Goal: Task Accomplishment & Management: Use online tool/utility

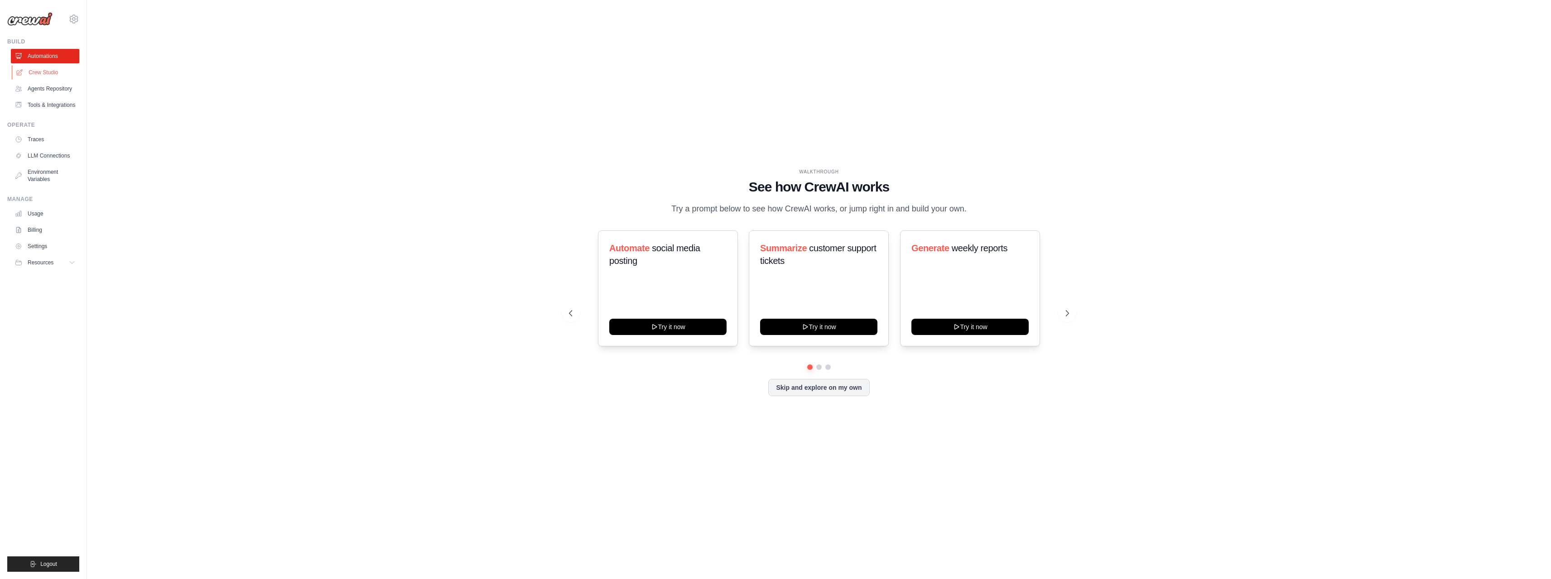
click at [43, 70] on link "Crew Studio" at bounding box center [46, 72] width 68 height 14
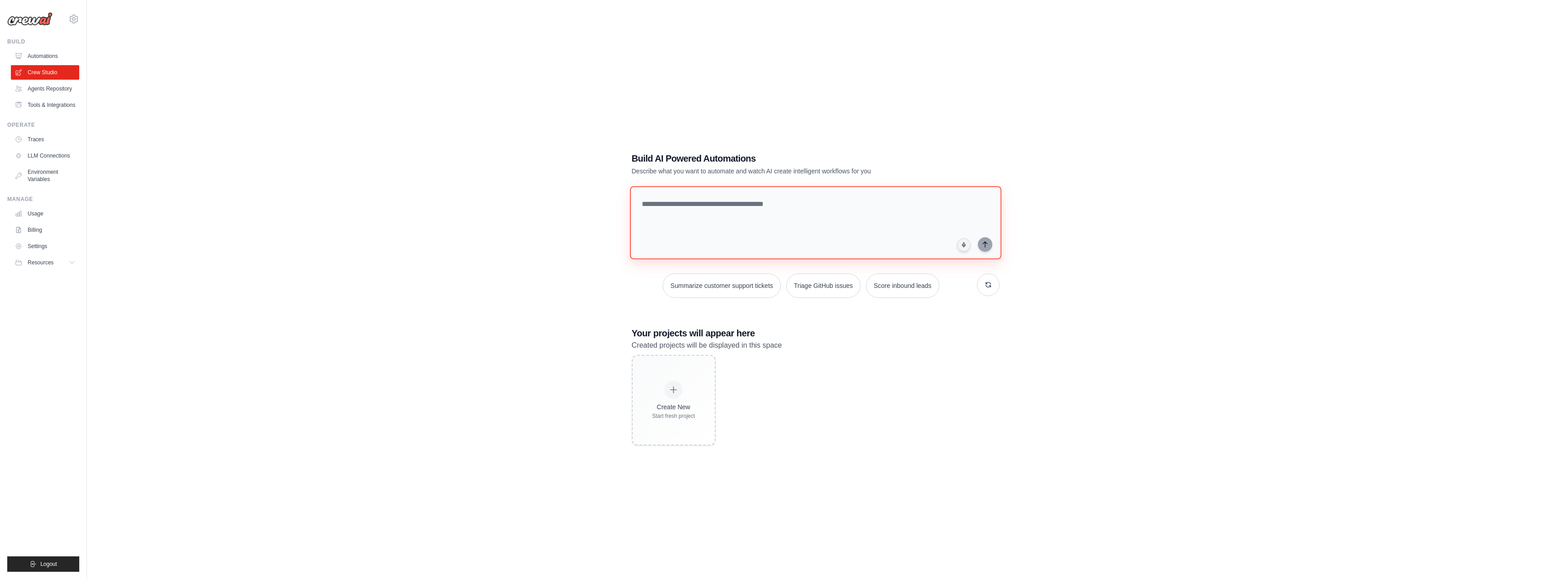
click at [820, 232] on textarea at bounding box center [815, 222] width 371 height 73
click at [840, 286] on button "Triage GitHub issues" at bounding box center [823, 286] width 74 height 24
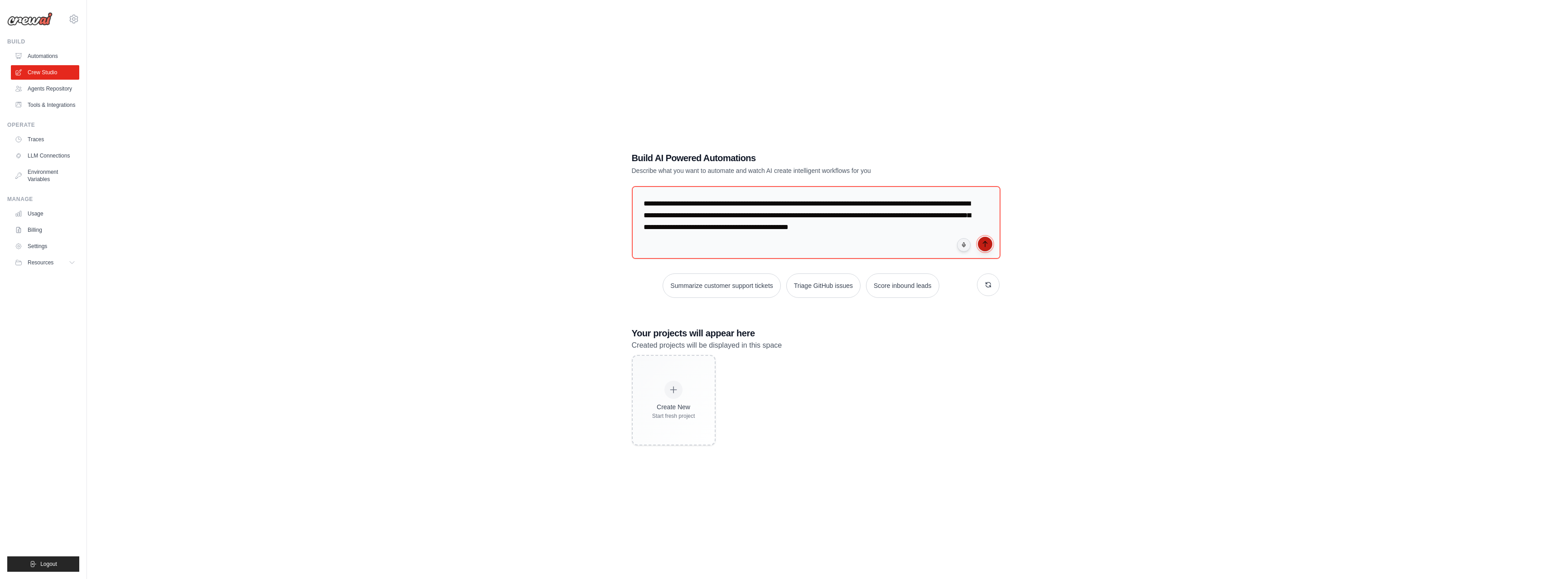
click at [983, 242] on icon "submit" at bounding box center [985, 244] width 7 height 7
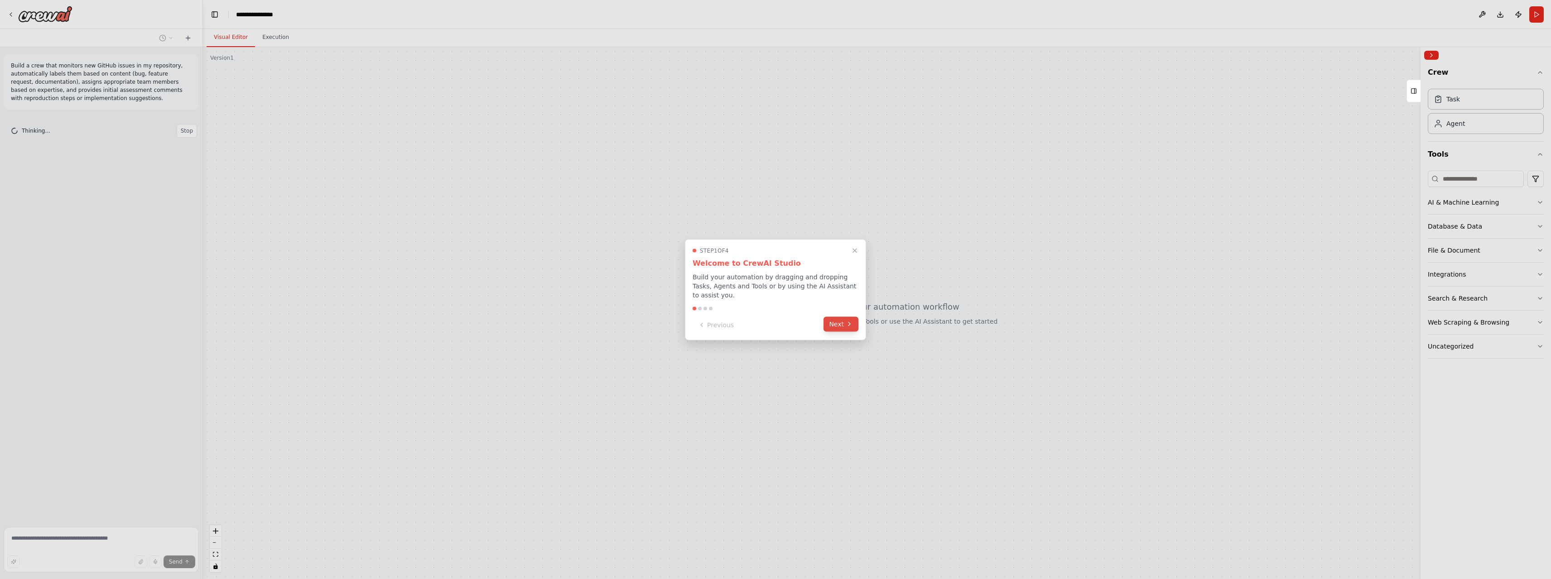
click at [839, 323] on button "Next" at bounding box center [841, 324] width 35 height 15
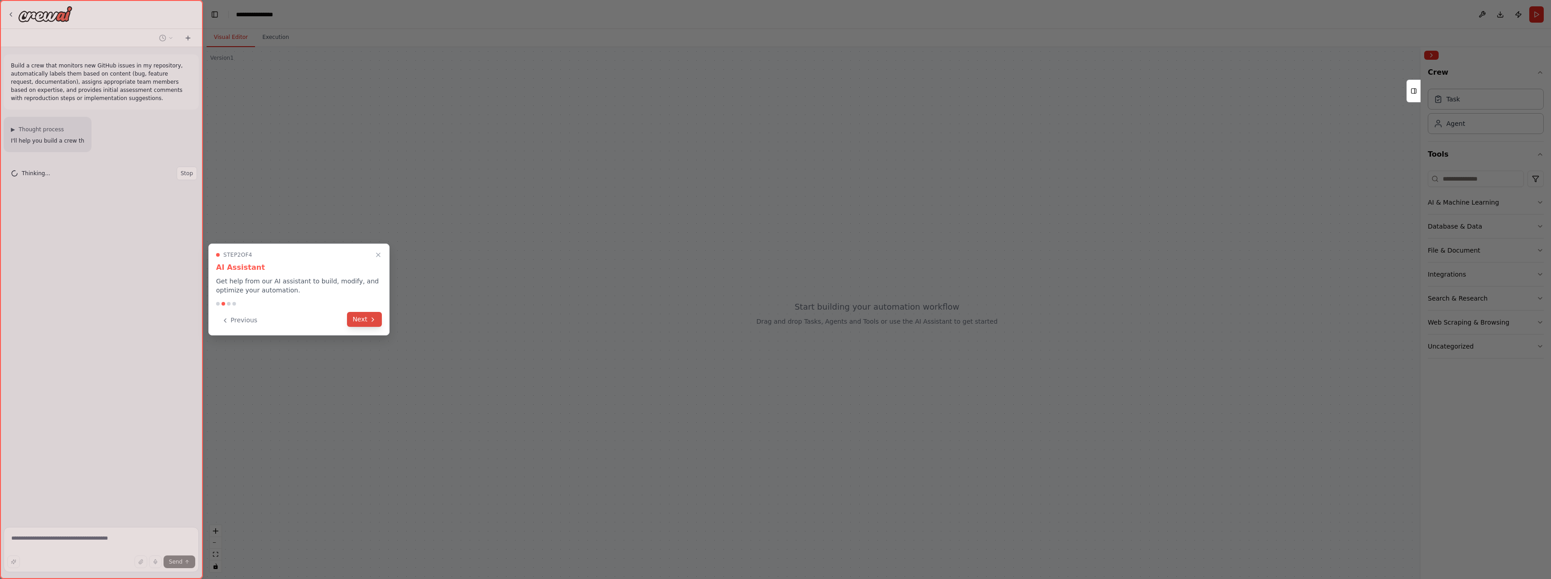
click at [363, 319] on button "Next" at bounding box center [364, 319] width 35 height 15
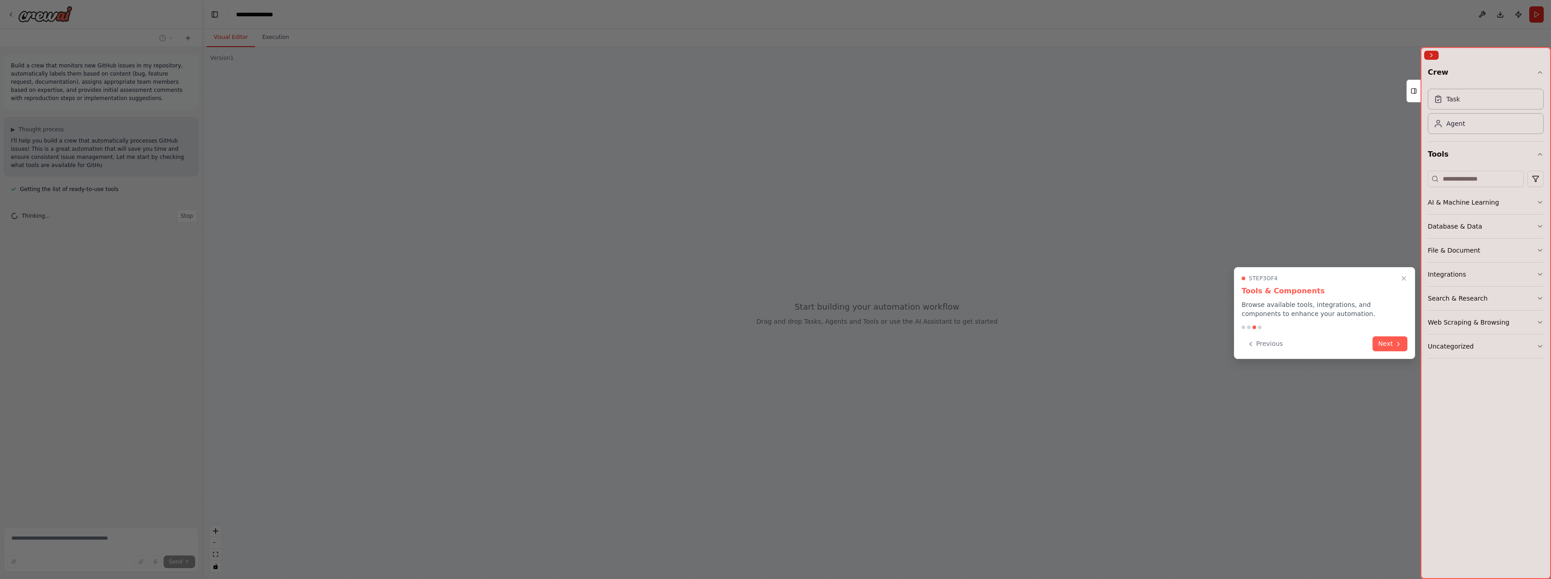
click at [365, 318] on div at bounding box center [775, 289] width 1551 height 579
click at [1386, 347] on button "Next" at bounding box center [1390, 343] width 35 height 15
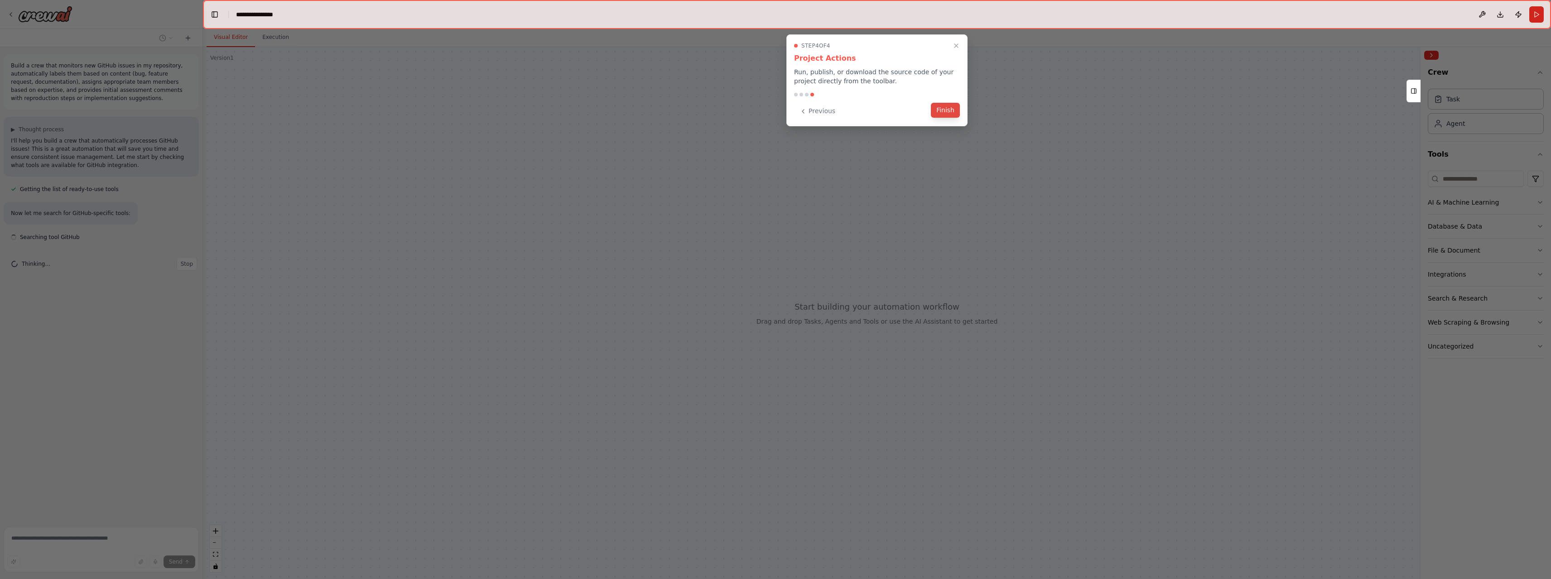
click at [945, 108] on button "Finish" at bounding box center [945, 110] width 29 height 15
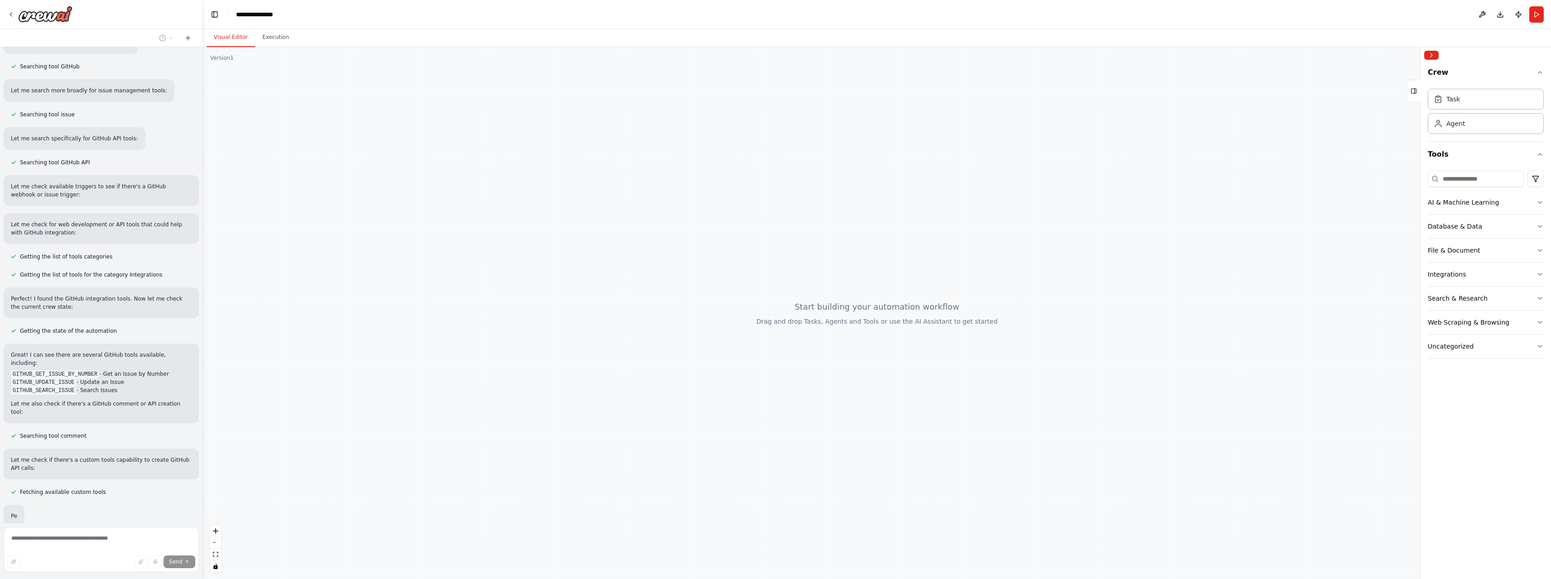
scroll to position [193, 0]
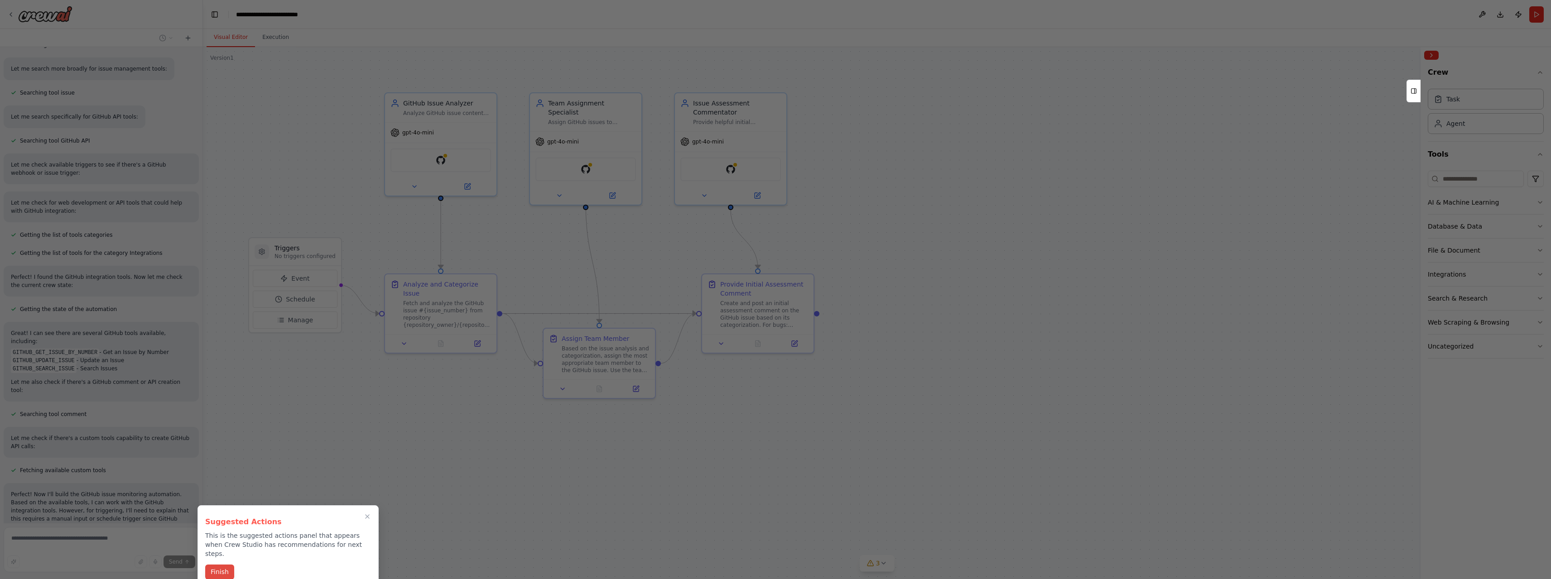
click at [212, 565] on button "Finish" at bounding box center [219, 572] width 29 height 15
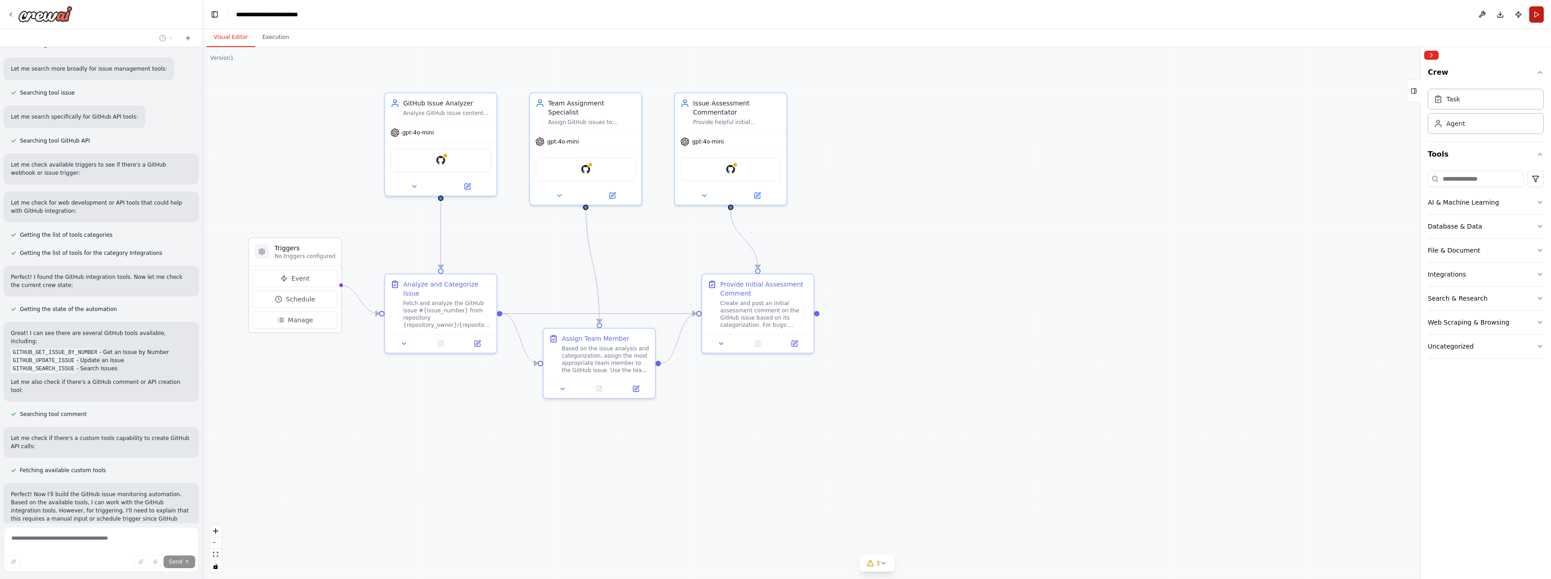
click at [1540, 14] on button "Run" at bounding box center [1536, 14] width 14 height 16
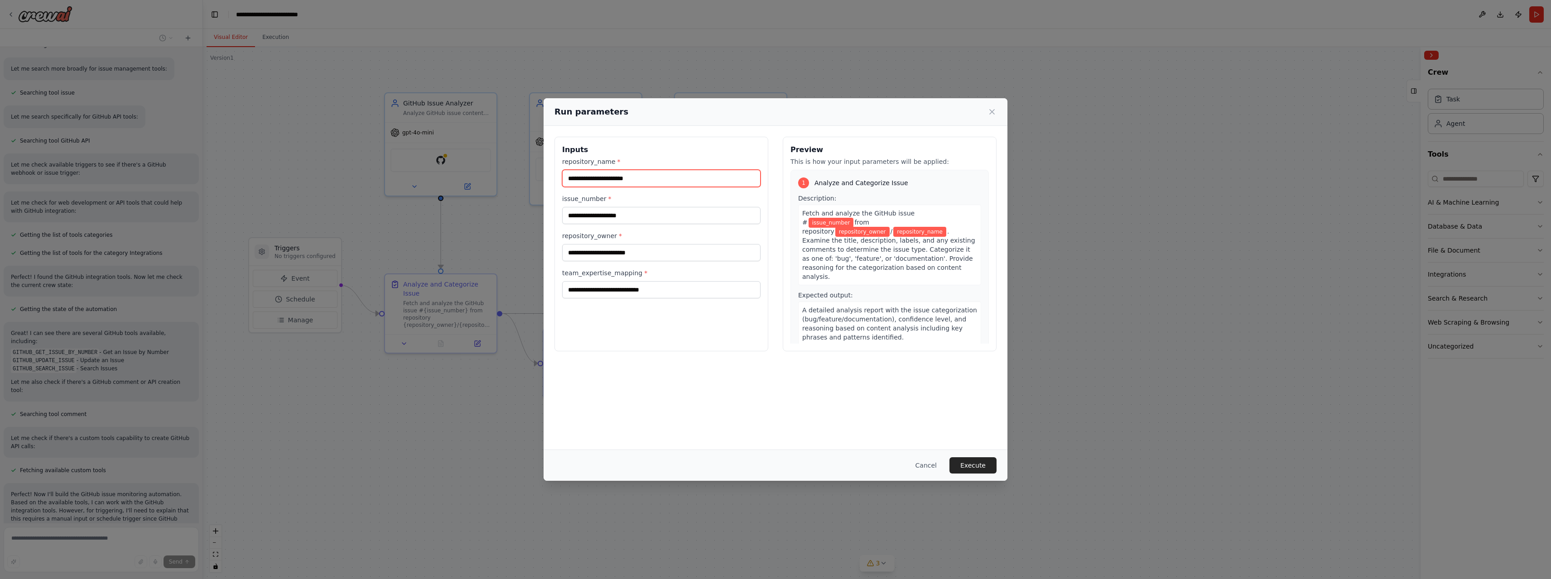
click at [634, 176] on input "repository_name *" at bounding box center [661, 178] width 198 height 17
click at [635, 211] on input "issue_number *" at bounding box center [661, 215] width 198 height 17
click at [606, 180] on input "repository_name *" at bounding box center [661, 178] width 198 height 17
paste input "**********"
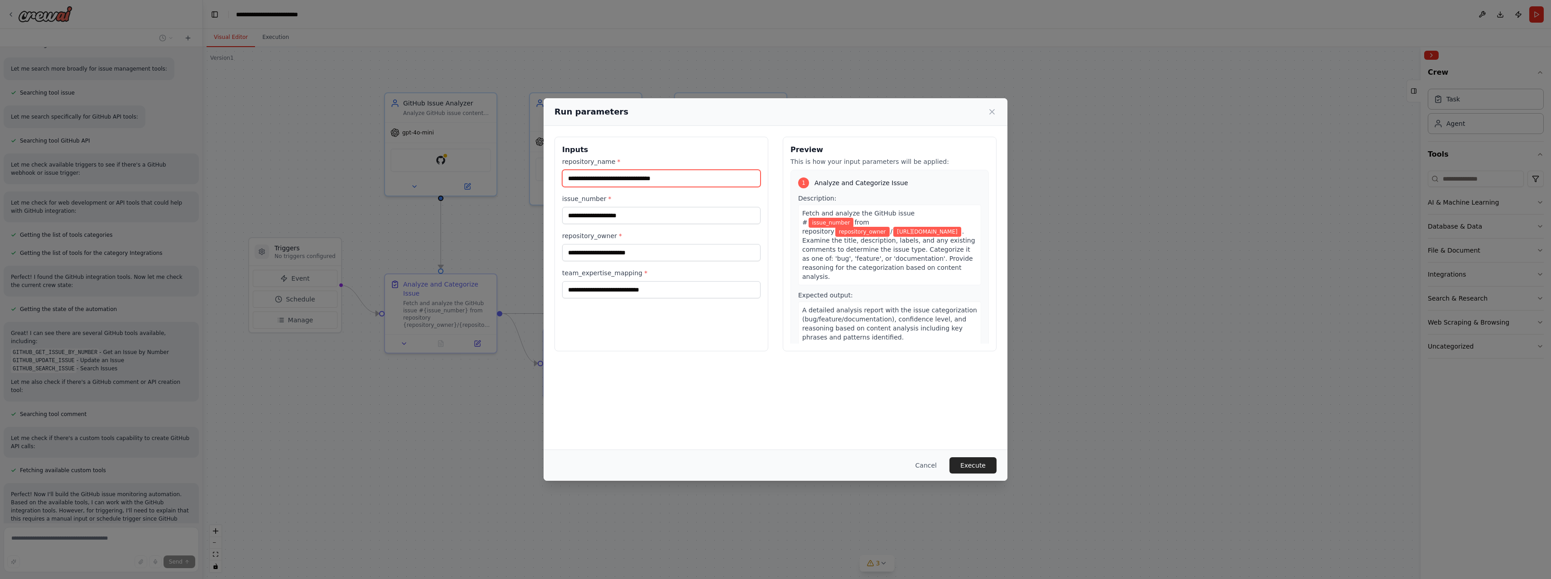
type input "**********"
click at [608, 220] on input "issue_number *" at bounding box center [661, 215] width 198 height 17
paste input "**"
type input "**"
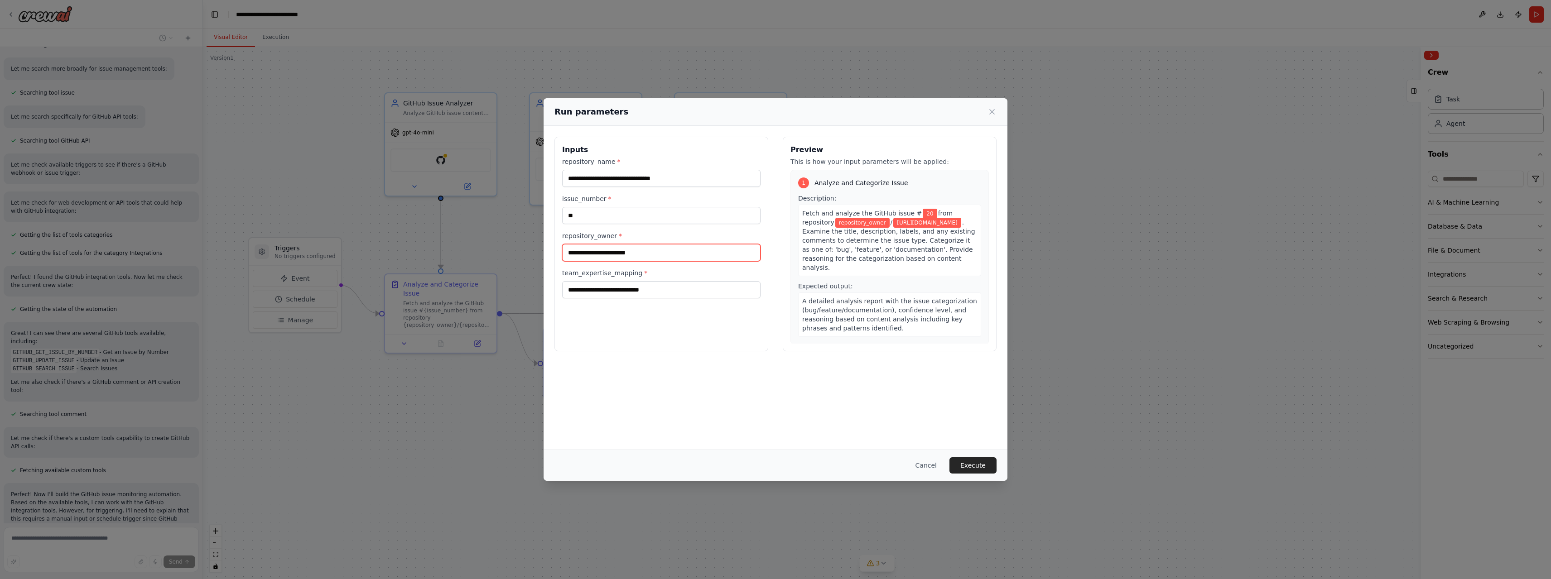
drag, startPoint x: 514, startPoint y: 160, endPoint x: 610, endPoint y: 246, distance: 128.6
click at [610, 246] on input "repository_owner *" at bounding box center [661, 252] width 198 height 17
paste input "********"
type input "********"
click at [677, 284] on input "team_expertise_mapping *" at bounding box center [661, 289] width 198 height 17
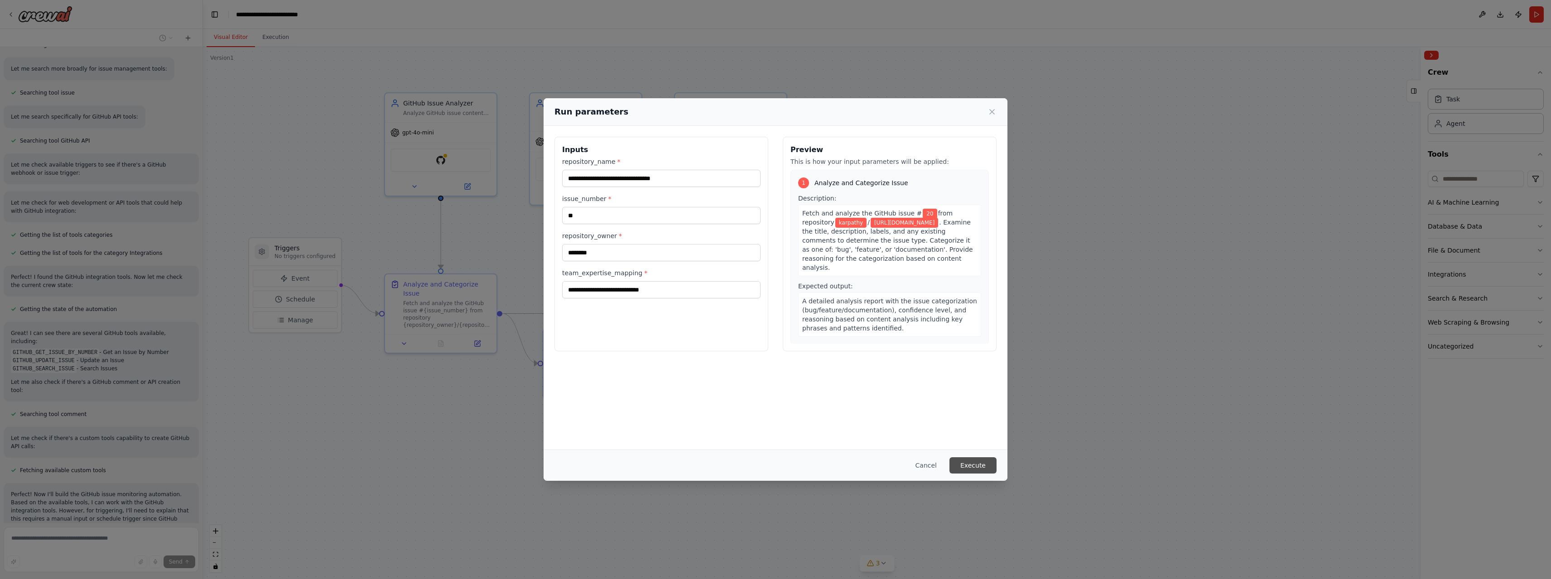
drag, startPoint x: 610, startPoint y: 246, endPoint x: 978, endPoint y: 462, distance: 427.0
click at [978, 462] on button "Execute" at bounding box center [973, 466] width 47 height 16
drag, startPoint x: 978, startPoint y: 462, endPoint x: 653, endPoint y: 295, distance: 365.3
click at [653, 295] on input "team_expertise_mapping *" at bounding box center [661, 289] width 198 height 17
type input "*"
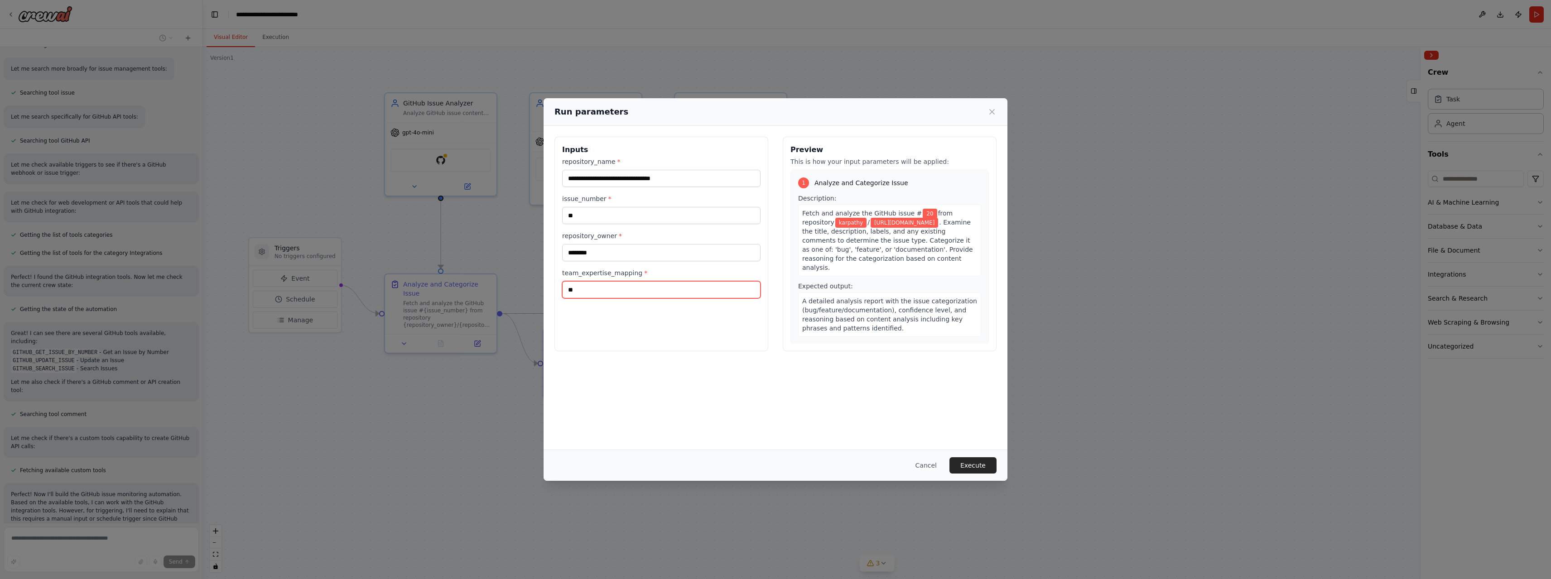
type input "*"
type input "**"
drag, startPoint x: 653, startPoint y: 295, endPoint x: 979, endPoint y: 470, distance: 370.3
click at [979, 470] on button "Execute" at bounding box center [973, 466] width 47 height 16
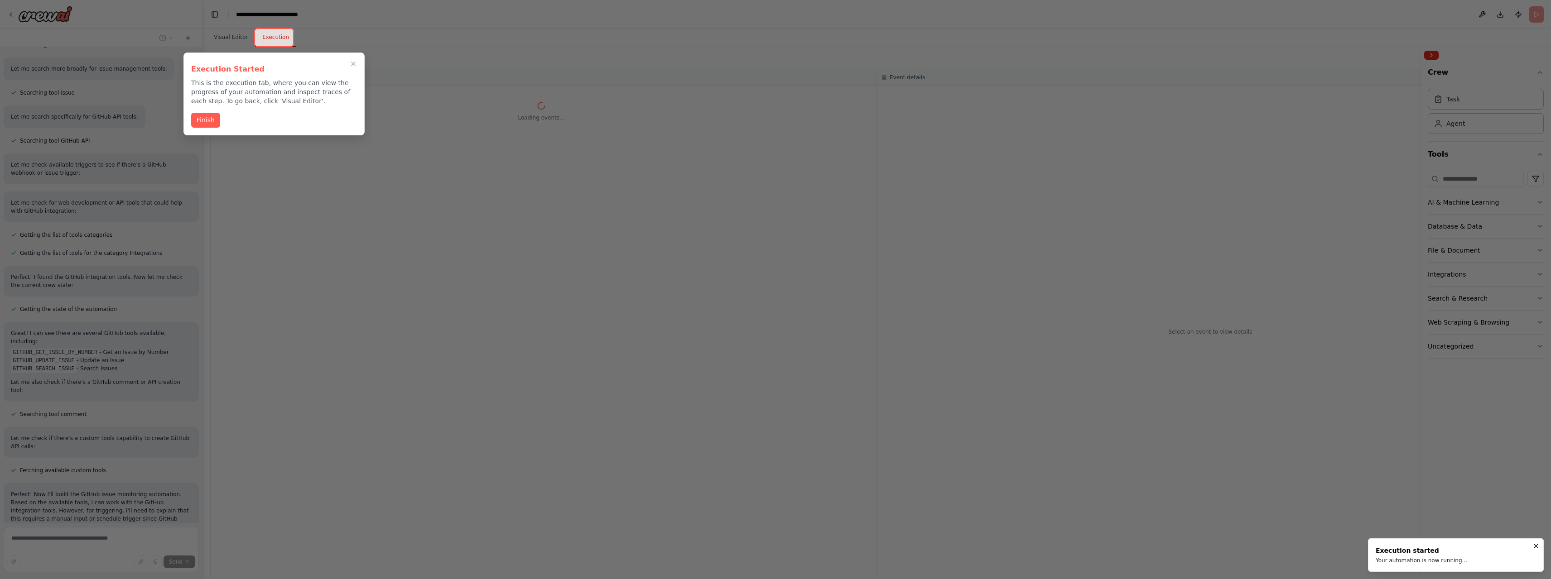
click at [207, 121] on button "Finish" at bounding box center [205, 120] width 29 height 15
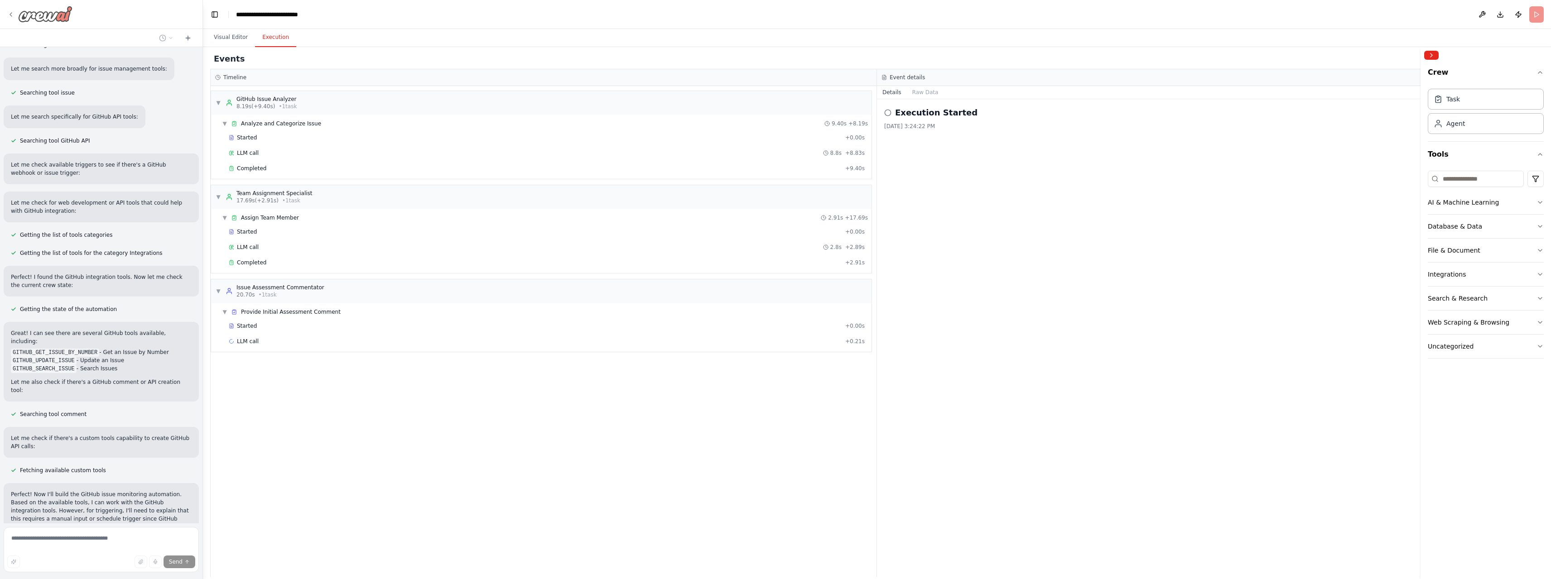
click at [10, 13] on icon at bounding box center [10, 14] width 7 height 7
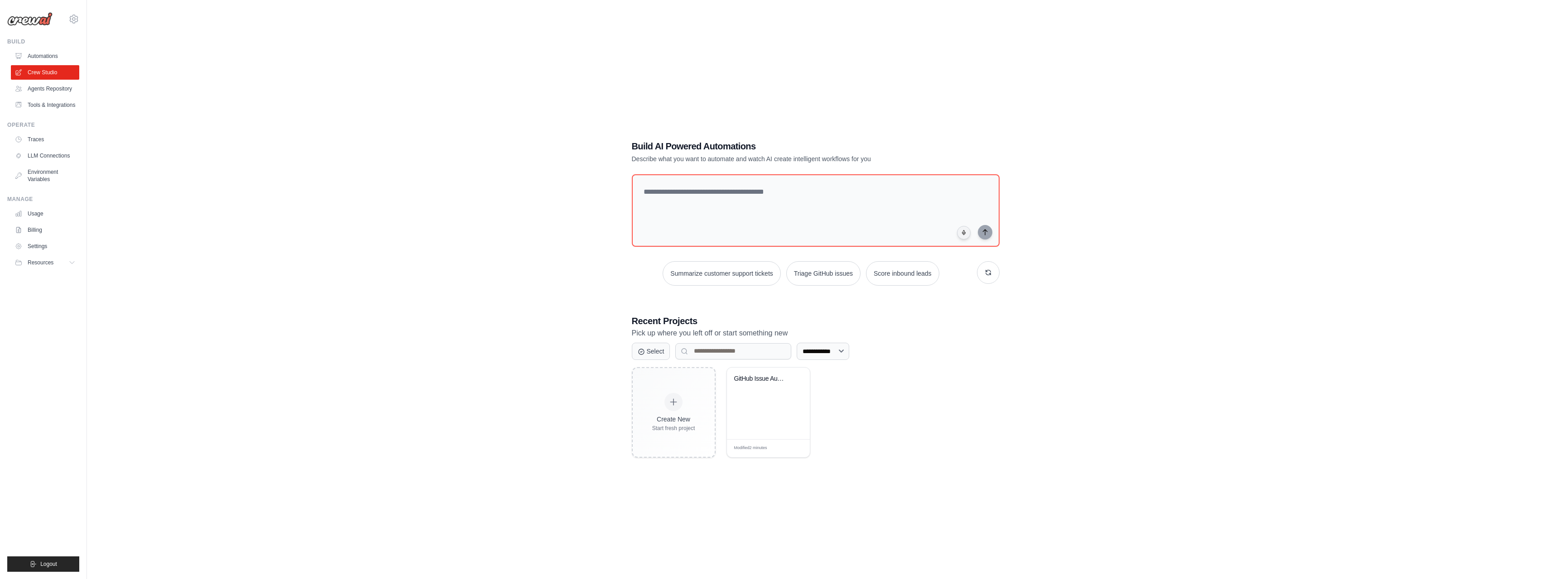
click at [154, 108] on div "**********" at bounding box center [815, 298] width 1428 height 579
drag, startPoint x: 0, startPoint y: 0, endPoint x: 53, endPoint y: 272, distance: 277.3
click at [53, 273] on ul "Build Automations Crew Studio Agents Repository Tools & Integrations" at bounding box center [43, 305] width 72 height 534
click at [41, 245] on link "Settings" at bounding box center [45, 246] width 68 height 14
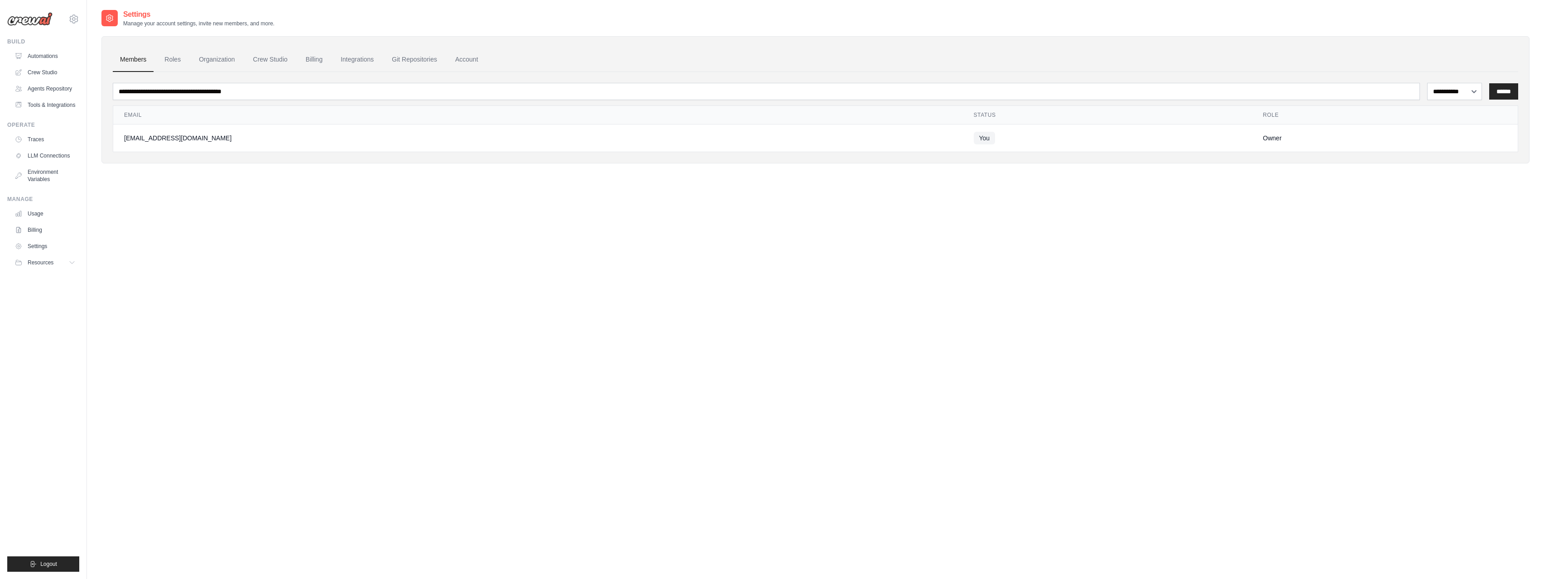
click at [39, 53] on link "Automations" at bounding box center [45, 56] width 68 height 14
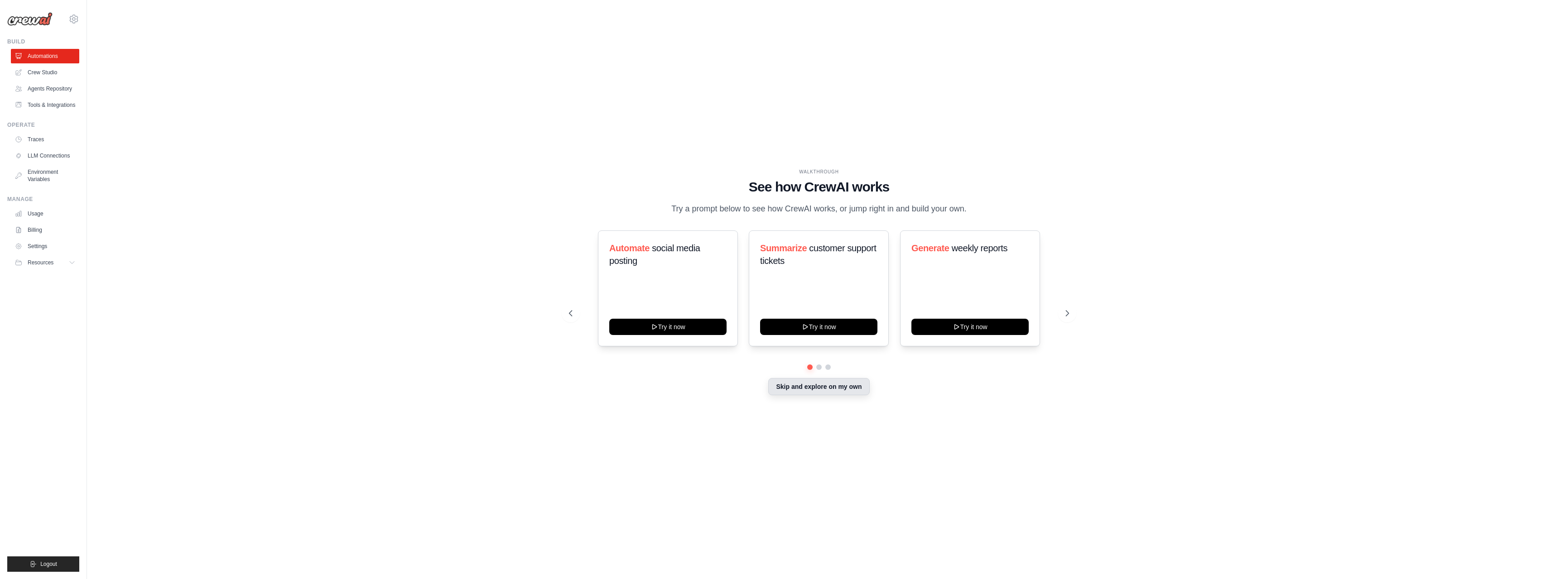
drag, startPoint x: 53, startPoint y: 272, endPoint x: 834, endPoint y: 388, distance: 790.4
click at [834, 388] on button "Skip and explore on my own" at bounding box center [818, 386] width 101 height 17
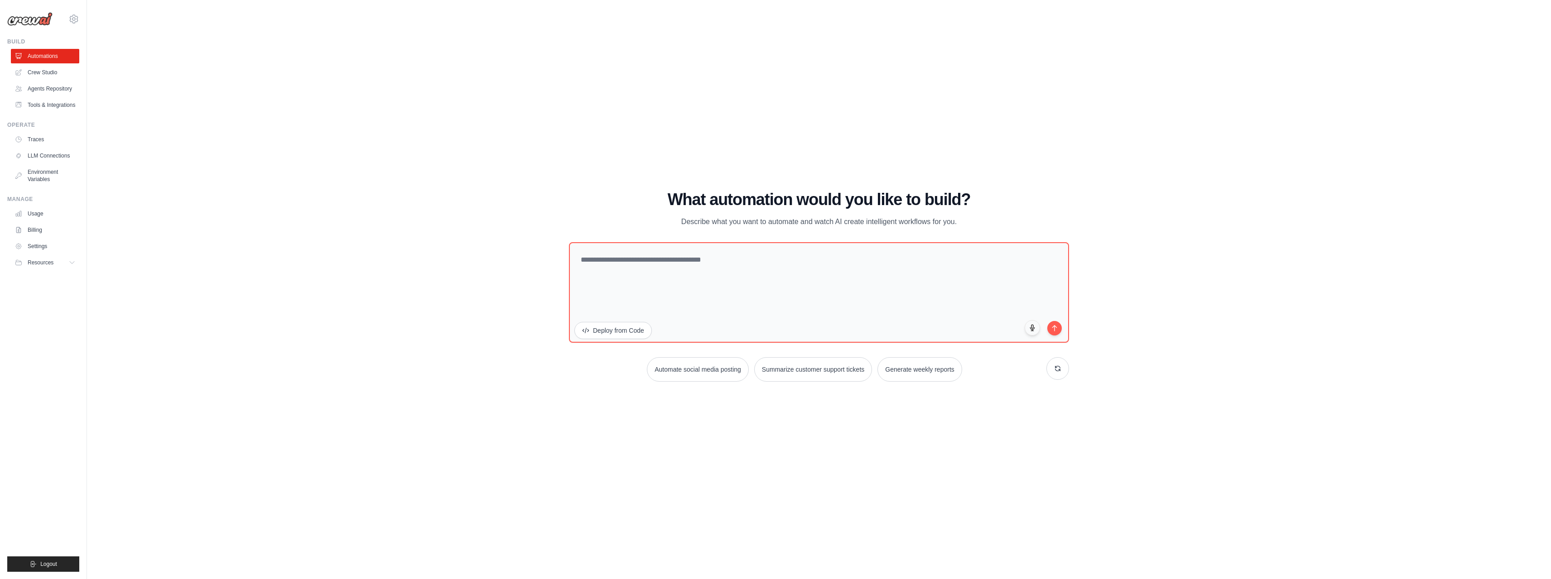
click at [37, 72] on link "Crew Studio" at bounding box center [45, 72] width 68 height 14
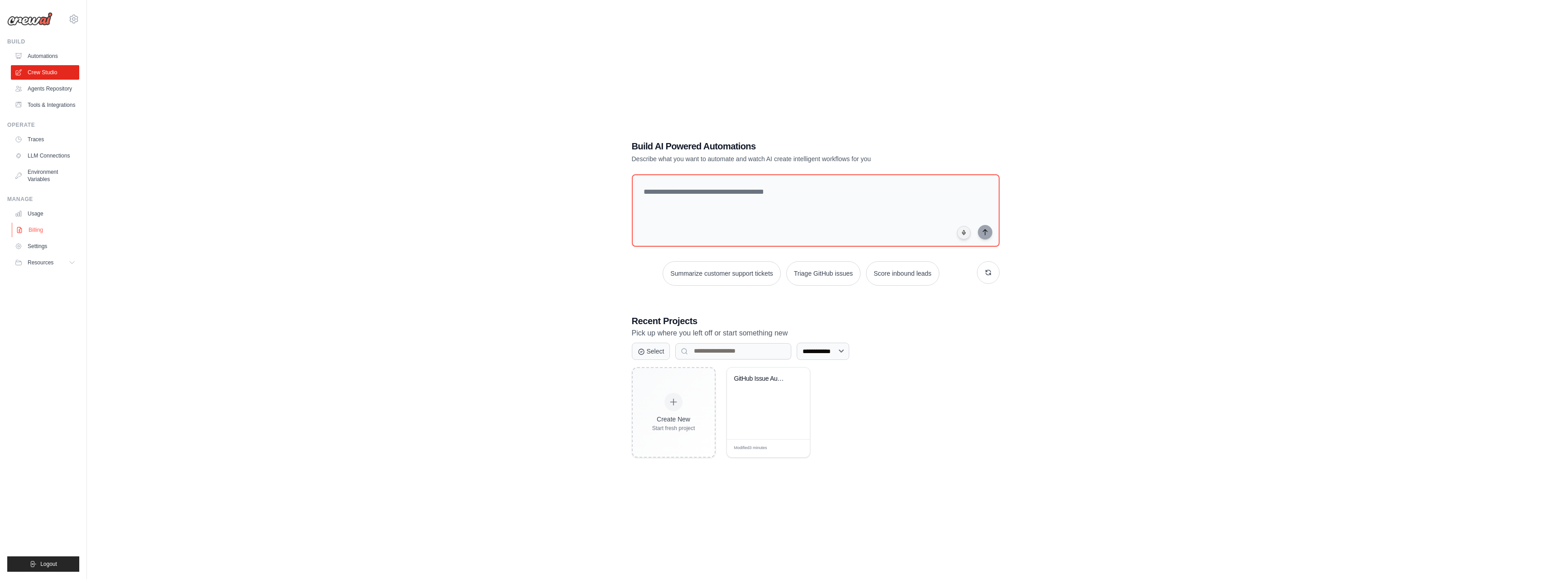
click at [37, 230] on link "Billing" at bounding box center [46, 230] width 68 height 14
click at [35, 229] on link "Billing" at bounding box center [46, 230] width 68 height 14
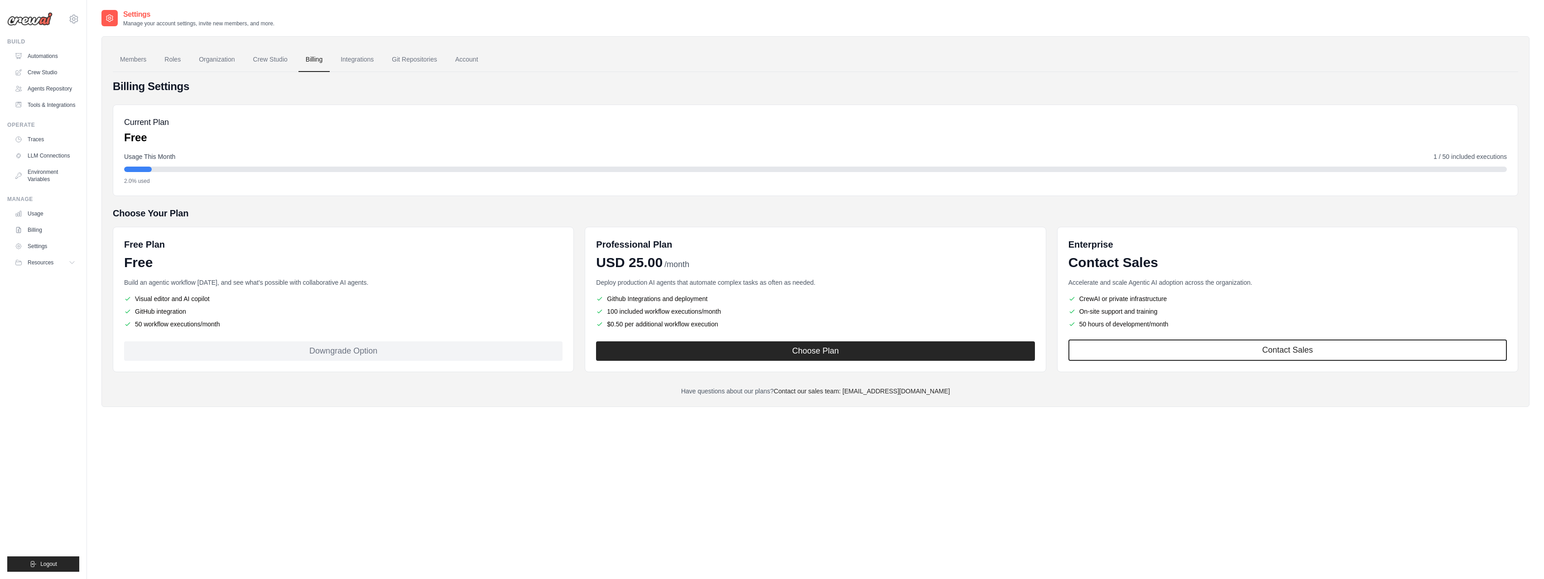
click at [43, 152] on link "LLM Connections" at bounding box center [45, 156] width 68 height 14
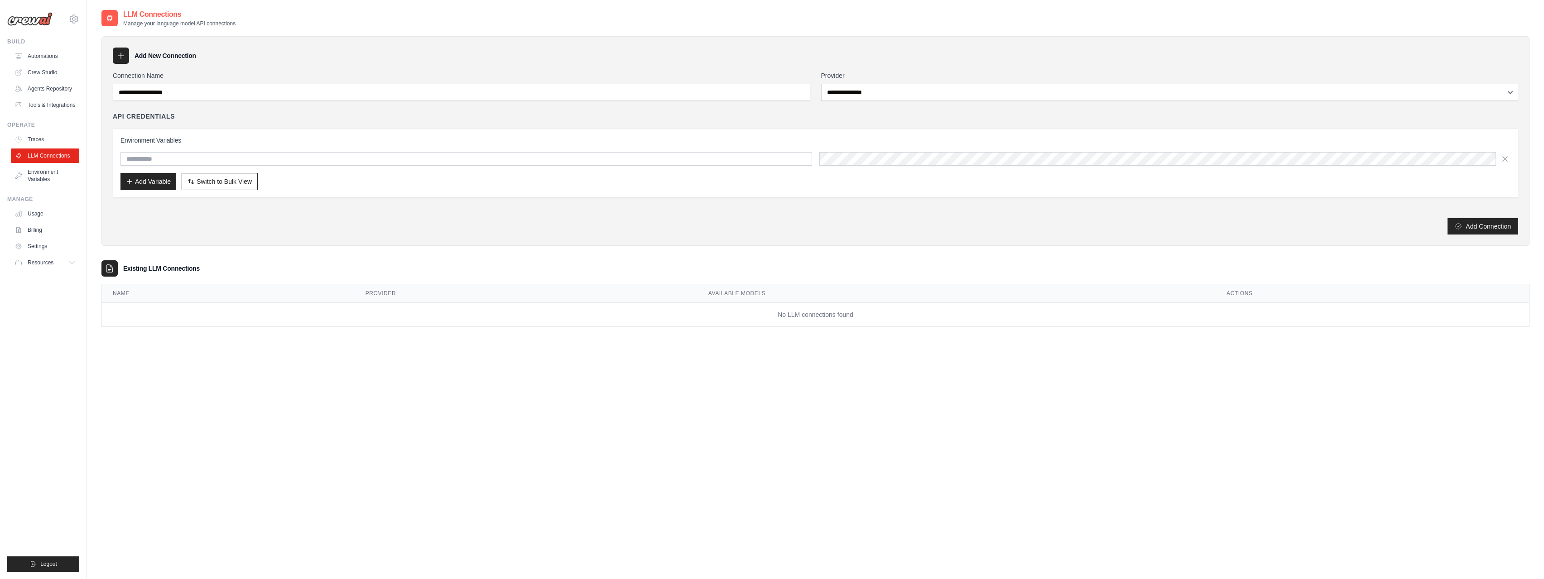
click at [55, 82] on link "Agents Repository" at bounding box center [45, 89] width 68 height 14
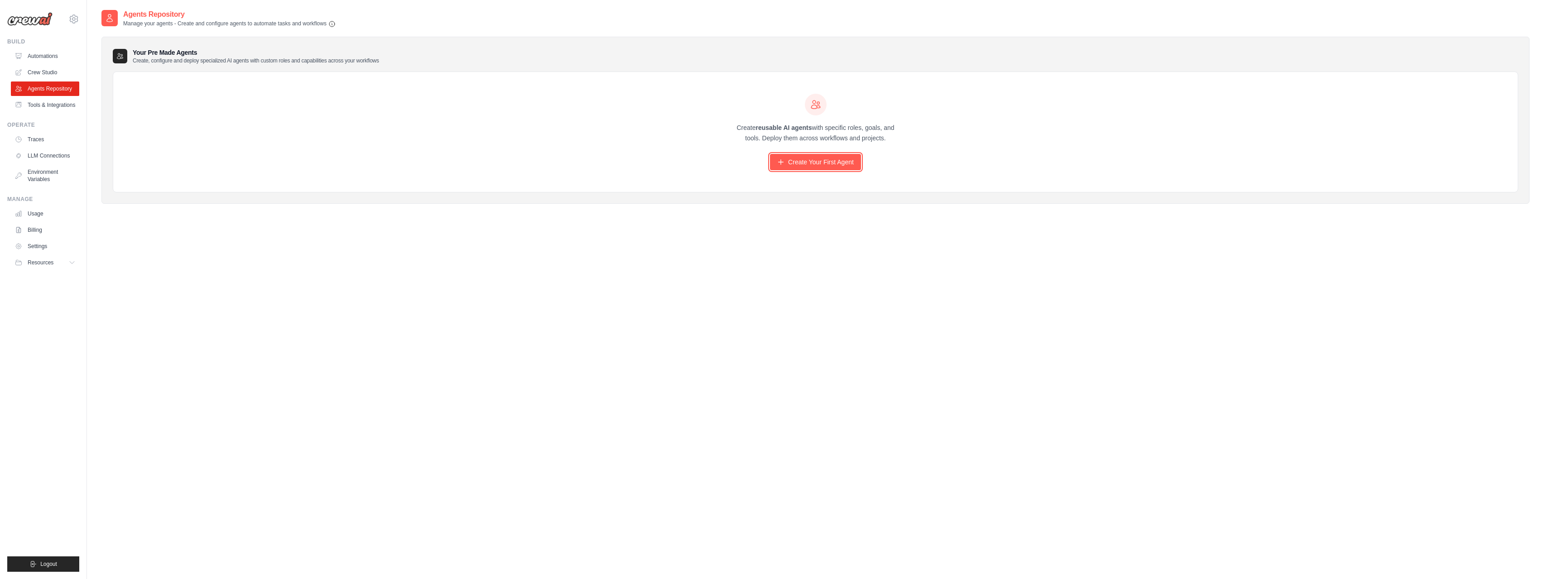
click at [786, 164] on link "Create Your First Agent" at bounding box center [815, 162] width 91 height 16
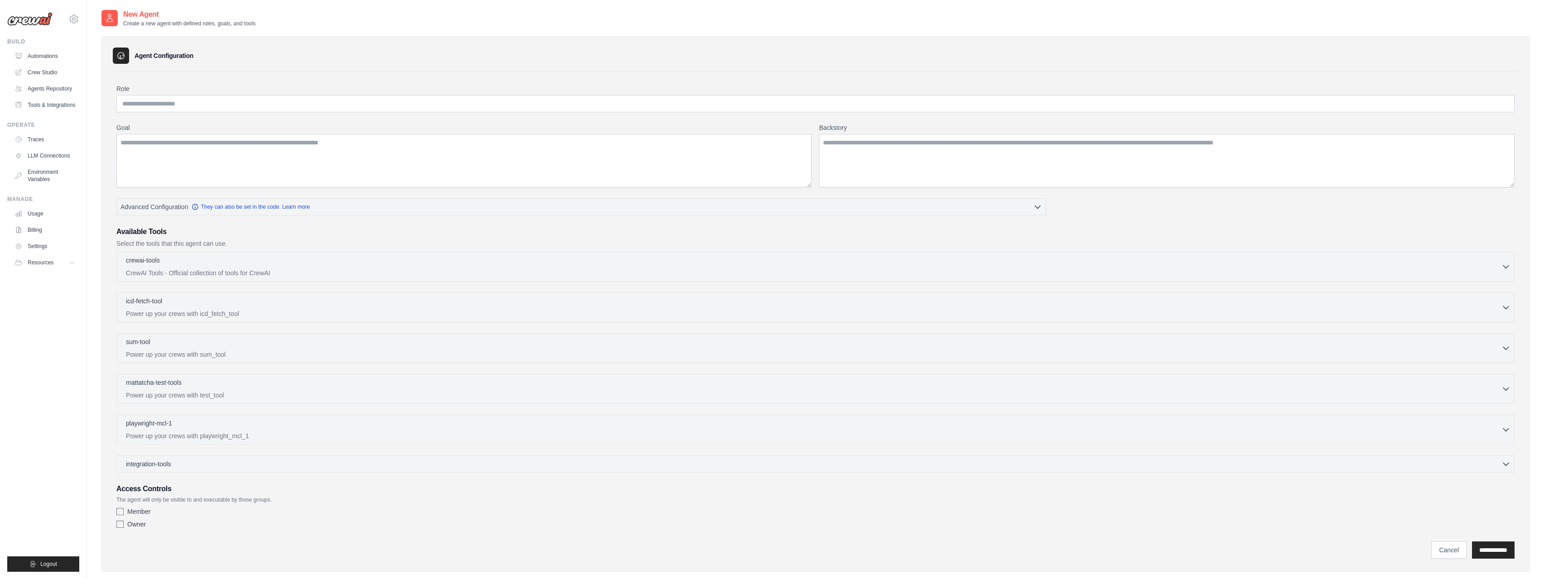
drag, startPoint x: 37, startPoint y: 230, endPoint x: 175, endPoint y: 112, distance: 181.9
click at [175, 112] on div "Role Goal [GEOGRAPHIC_DATA] Advanced Configuration They can also be set in the …" at bounding box center [815, 308] width 1398 height 448
drag, startPoint x: 175, startPoint y: 112, endPoint x: 174, endPoint y: 102, distance: 10.0
click at [174, 102] on input "Role" at bounding box center [815, 103] width 1398 height 17
drag, startPoint x: 174, startPoint y: 102, endPoint x: 251, endPoint y: 207, distance: 129.3
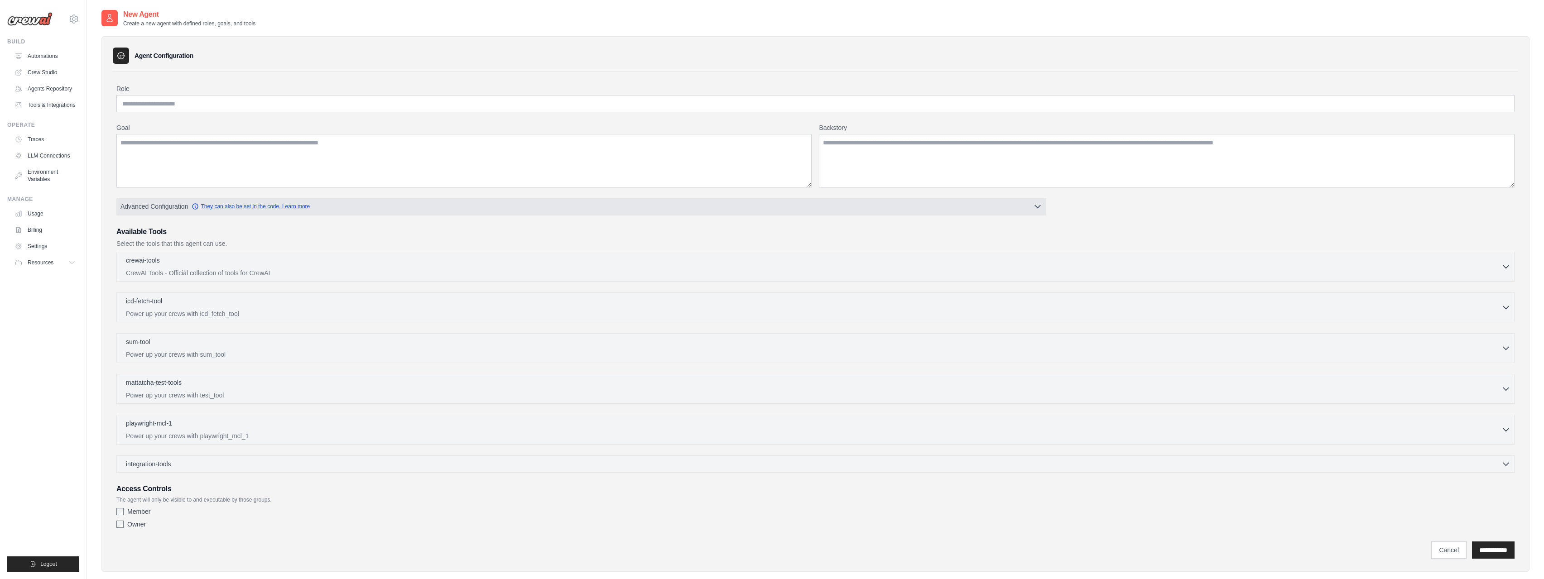
click at [251, 207] on link "They can also be set in the code. Learn more" at bounding box center [251, 206] width 118 height 7
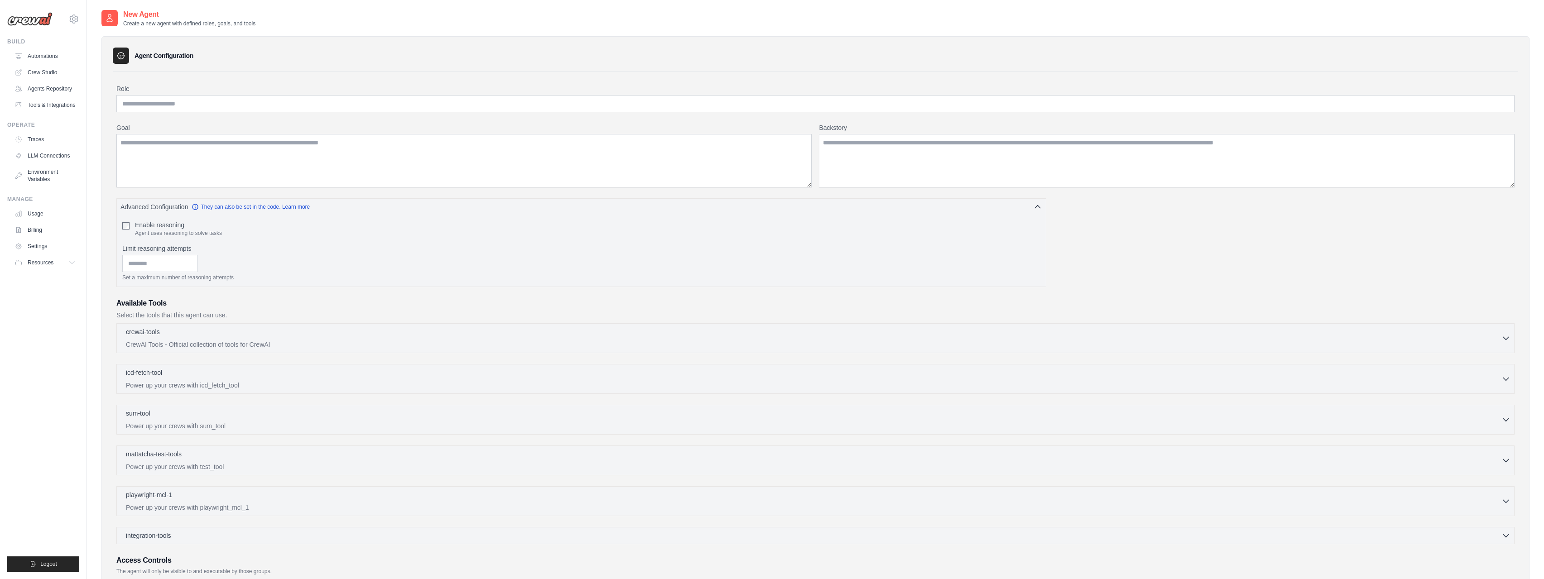
drag, startPoint x: 251, startPoint y: 207, endPoint x: 26, endPoint y: 17, distance: 294.2
click at [26, 17] on img at bounding box center [29, 19] width 45 height 14
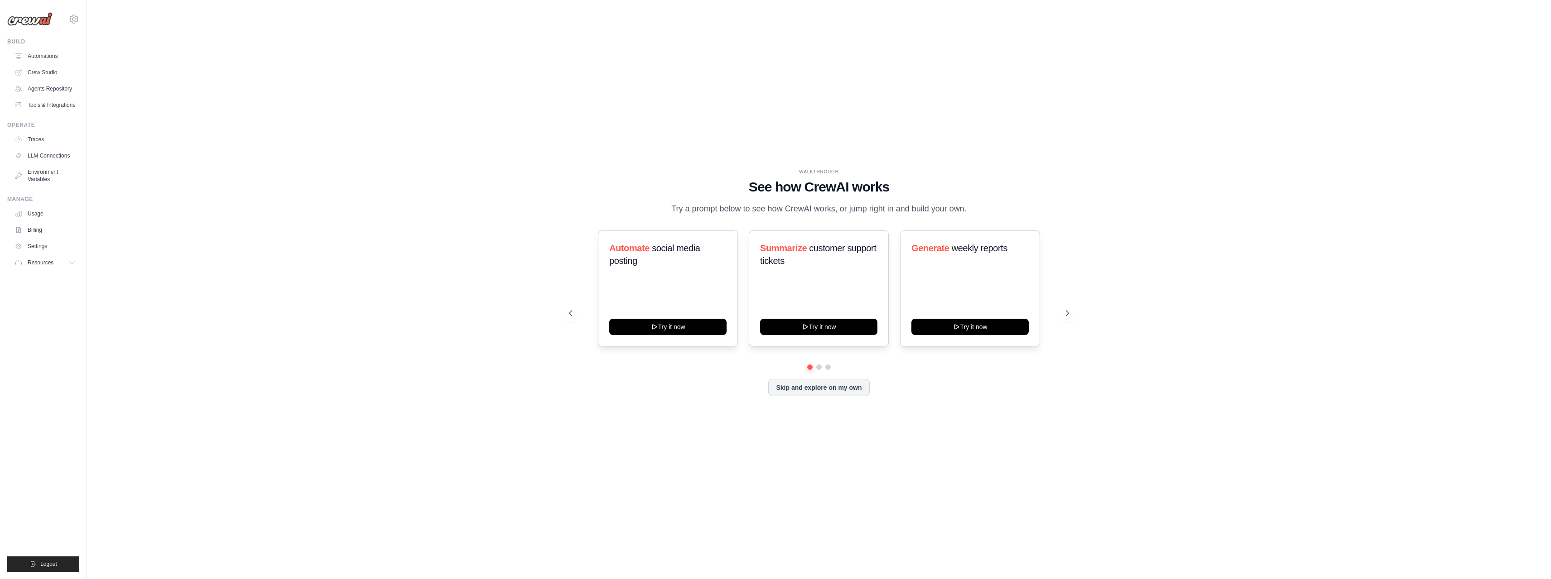
click at [46, 265] on span "Resources" at bounding box center [41, 262] width 26 height 7
click at [78, 17] on icon at bounding box center [73, 19] width 11 height 11
drag, startPoint x: 78, startPoint y: 17, endPoint x: 88, endPoint y: 52, distance: 35.8
click at [88, 52] on span "Settings" at bounding box center [113, 56] width 72 height 9
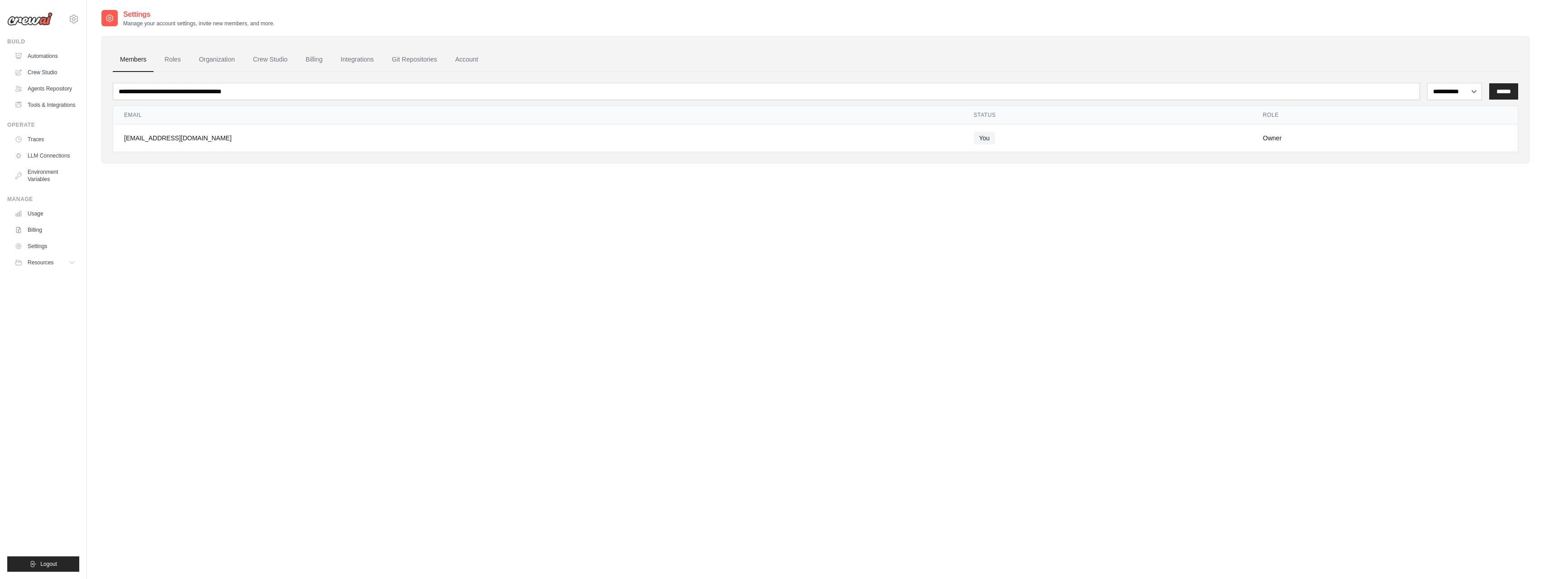
click at [277, 57] on link "Crew Studio" at bounding box center [270, 60] width 49 height 24
click at [269, 59] on link "Crew Studio" at bounding box center [270, 60] width 49 height 24
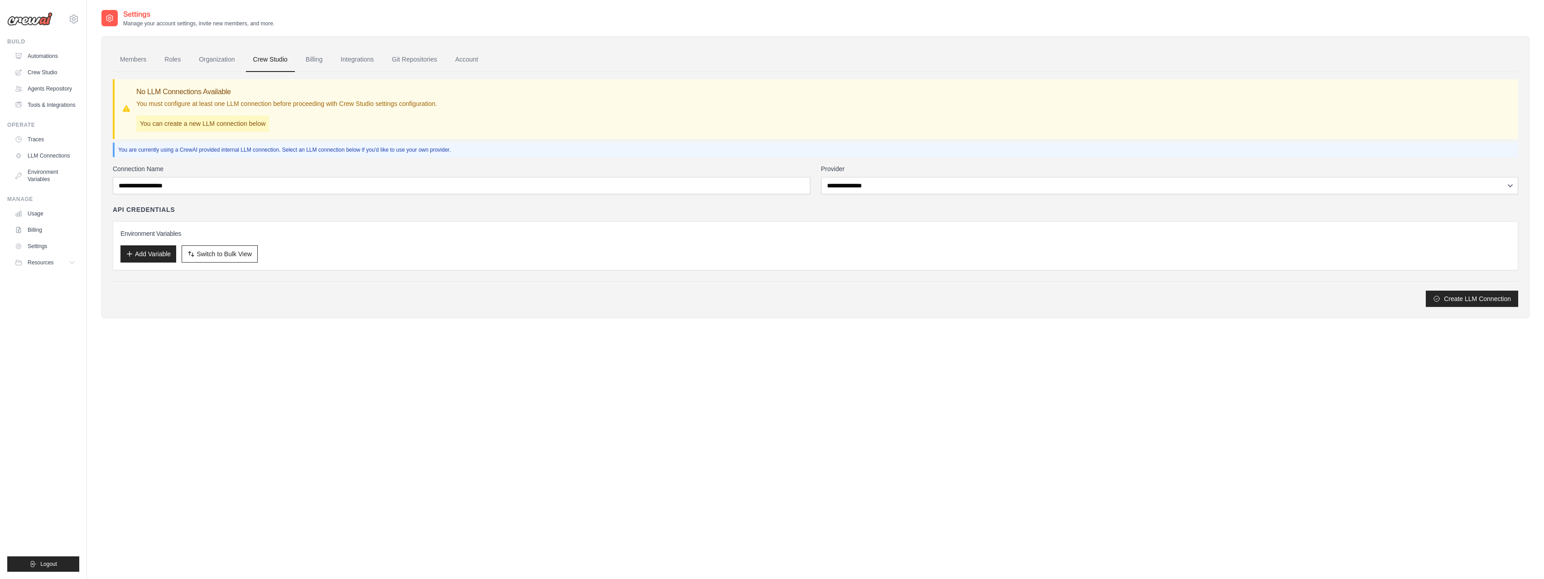
click at [374, 56] on link "Integrations" at bounding box center [357, 60] width 48 height 24
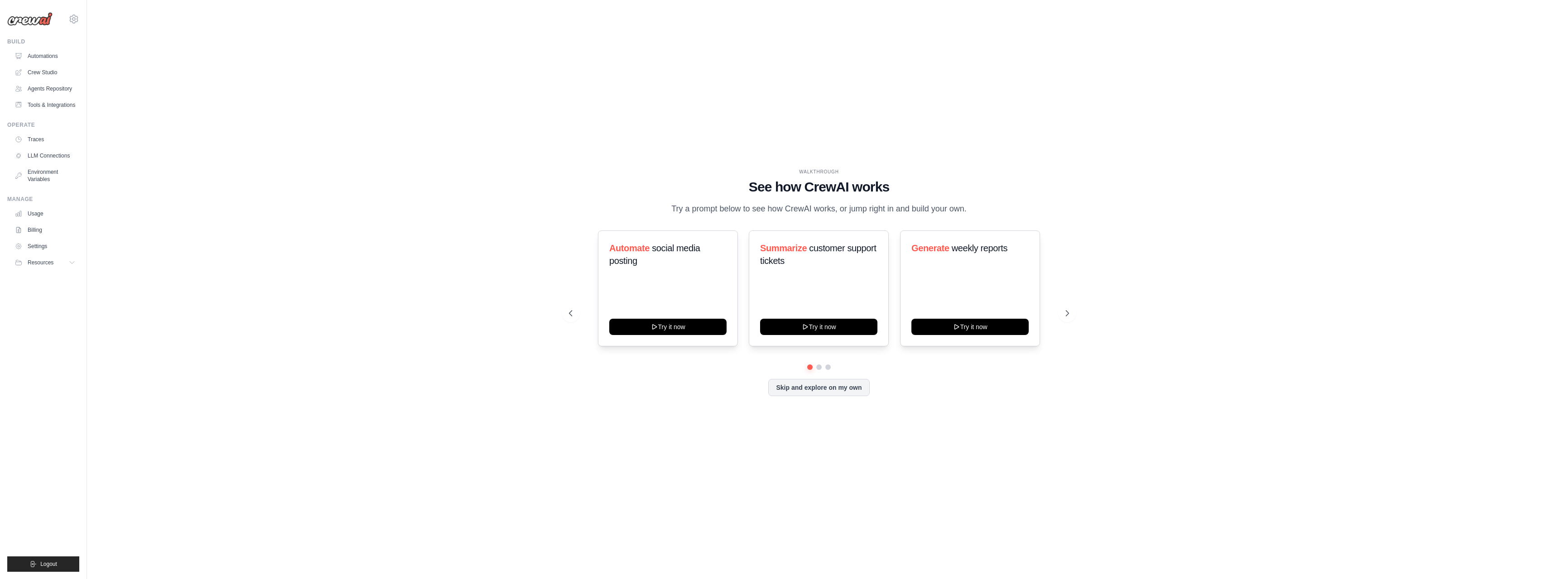
click at [1130, 179] on div "WALKTHROUGH See how [PERSON_NAME] works Try a prompt below to see how [PERSON_N…" at bounding box center [818, 289] width 1435 height 561
